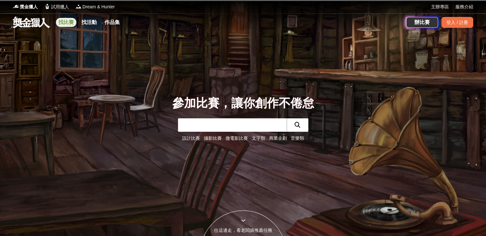
click at [71, 22] on link "找比賽" at bounding box center [66, 22] width 20 height 9
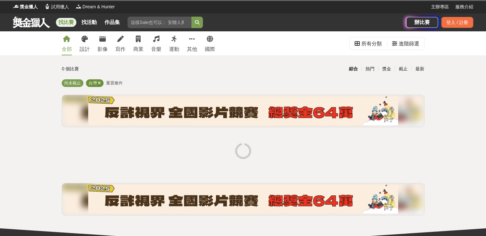
click at [101, 83] on icon at bounding box center [99, 83] width 3 height 4
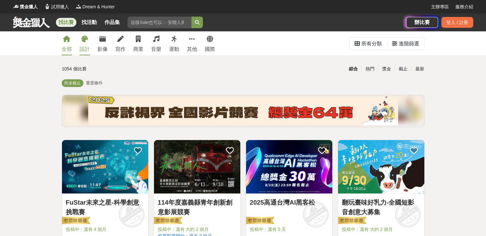
click at [90, 49] on div "設計" at bounding box center [84, 49] width 10 height 8
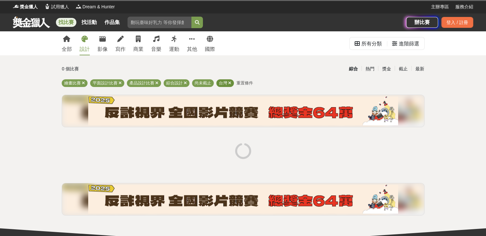
click at [231, 84] on icon at bounding box center [229, 83] width 3 height 4
click at [158, 85] on icon at bounding box center [156, 83] width 3 height 4
click at [150, 83] on icon at bounding box center [148, 83] width 3 height 4
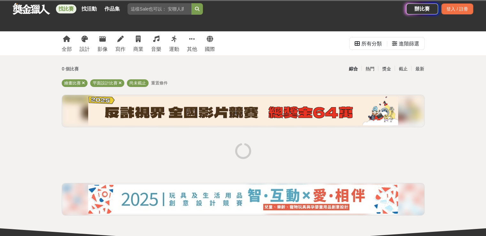
scroll to position [112, 0]
